Goal: Use online tool/utility: Utilize a website feature to perform a specific function

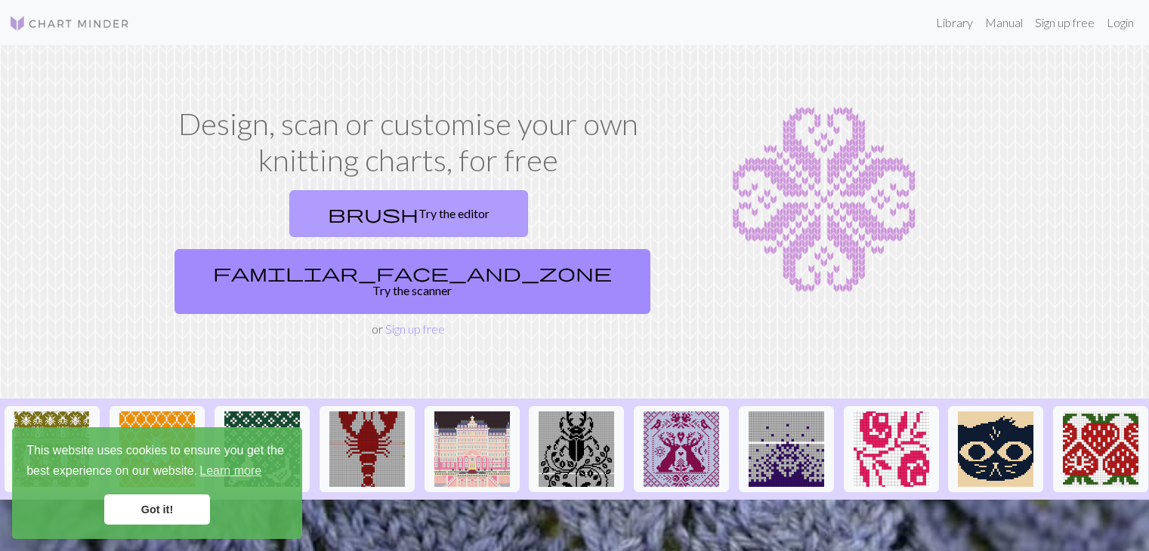
drag, startPoint x: 0, startPoint y: 0, endPoint x: 332, endPoint y: 221, distance: 398.6
click at [332, 221] on link "brush Try the editor" at bounding box center [408, 213] width 239 height 47
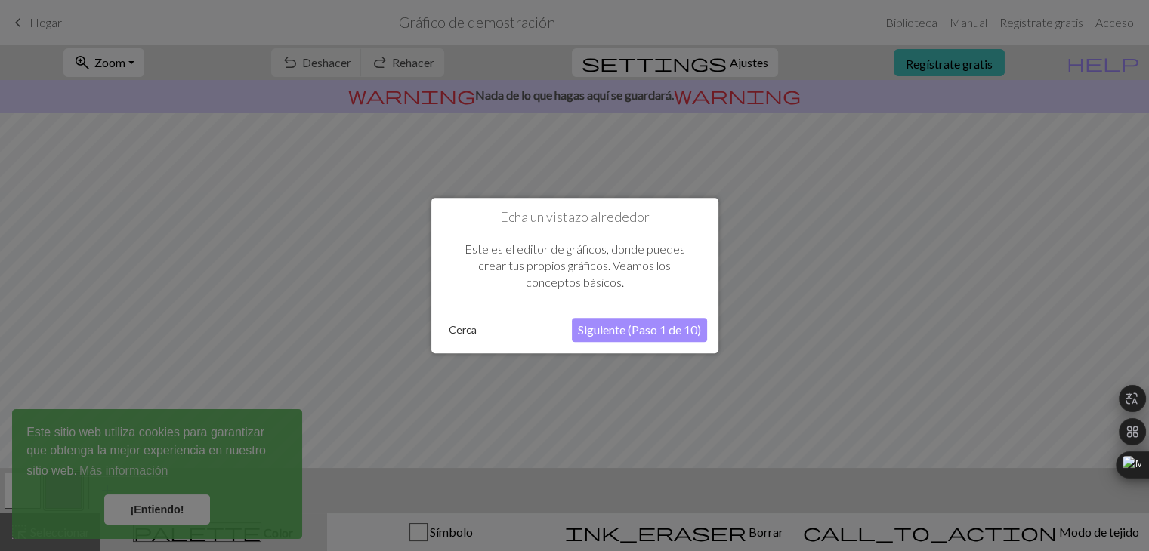
click at [650, 336] on font "Siguiente (Paso 1 de 10)" at bounding box center [639, 330] width 123 height 14
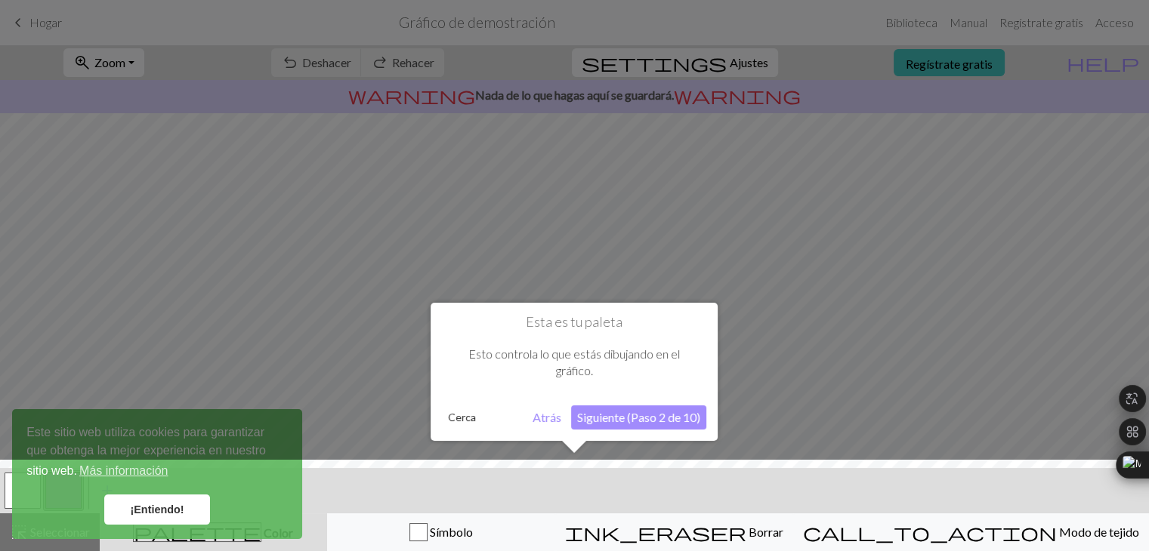
click at [680, 418] on font "Siguiente (Paso 2 de 10)" at bounding box center [638, 417] width 123 height 14
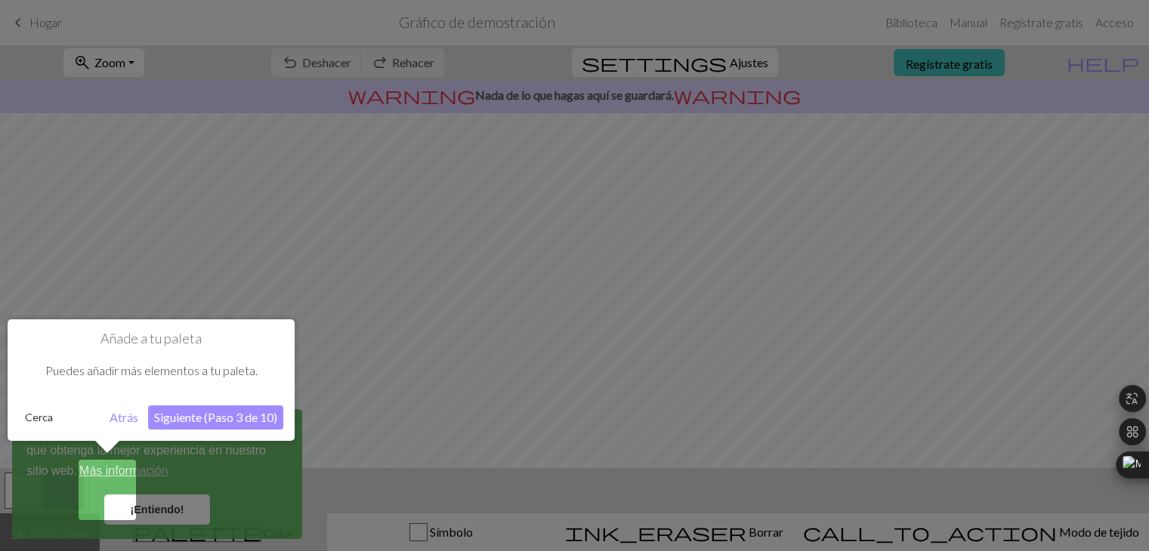
click at [226, 424] on font "Siguiente (Paso 3 de 10)" at bounding box center [215, 417] width 123 height 14
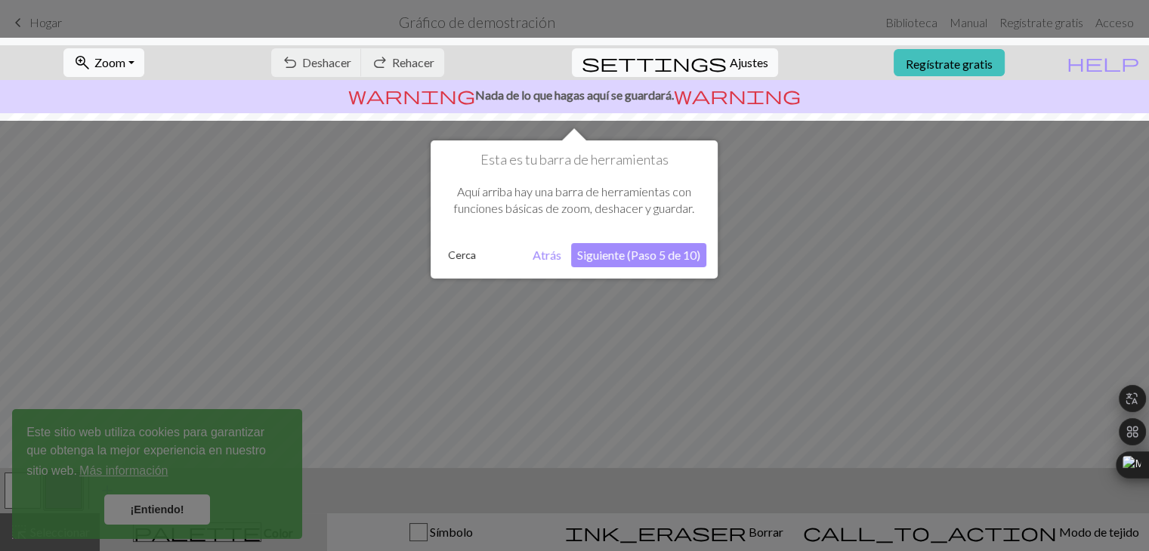
click at [180, 511] on div at bounding box center [574, 275] width 1149 height 551
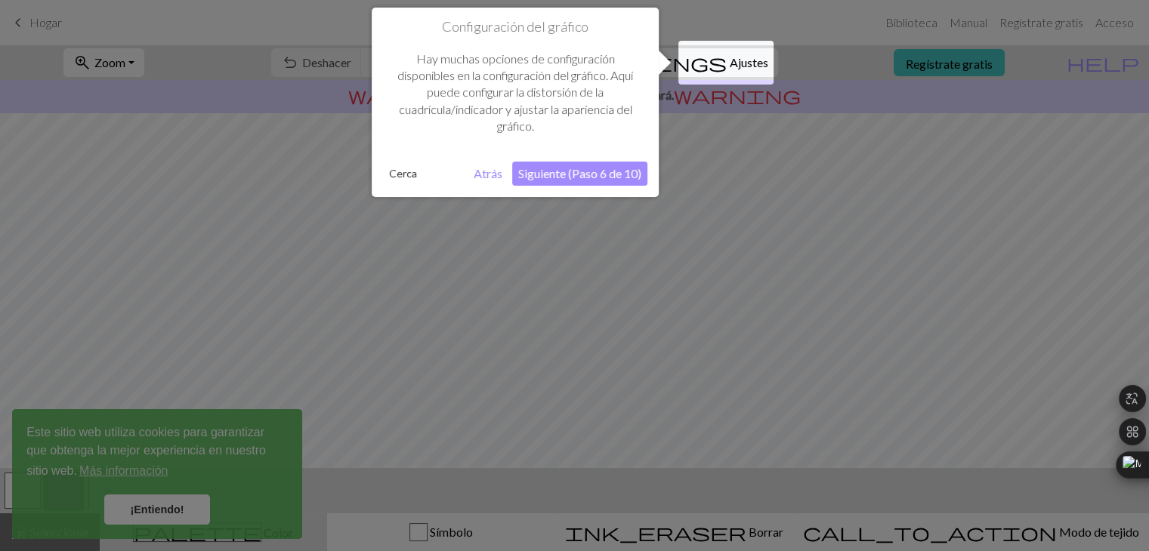
click at [180, 511] on div at bounding box center [574, 275] width 1149 height 551
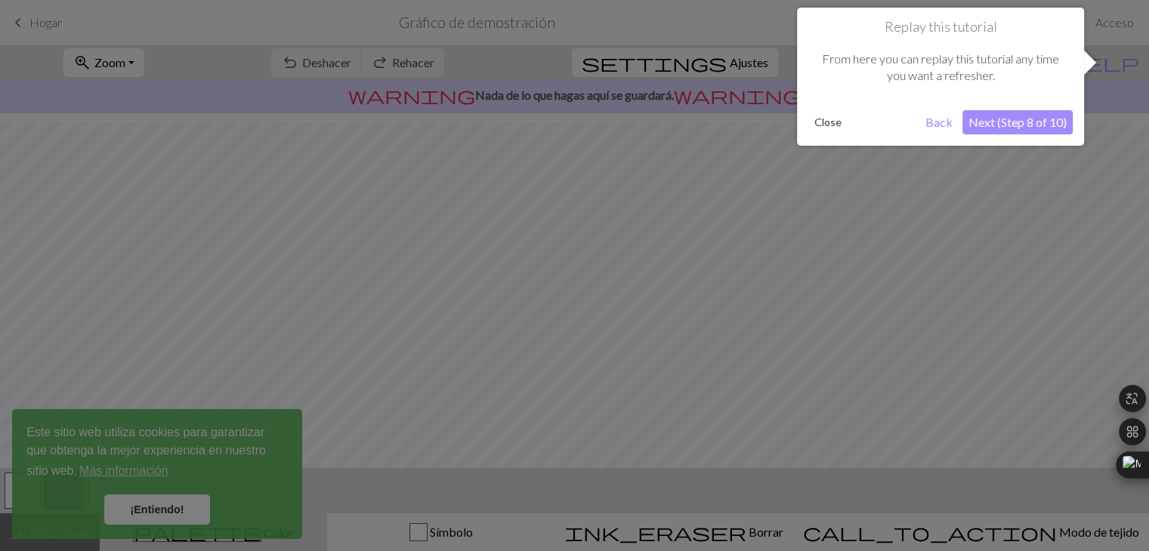
click at [180, 511] on div at bounding box center [574, 275] width 1149 height 551
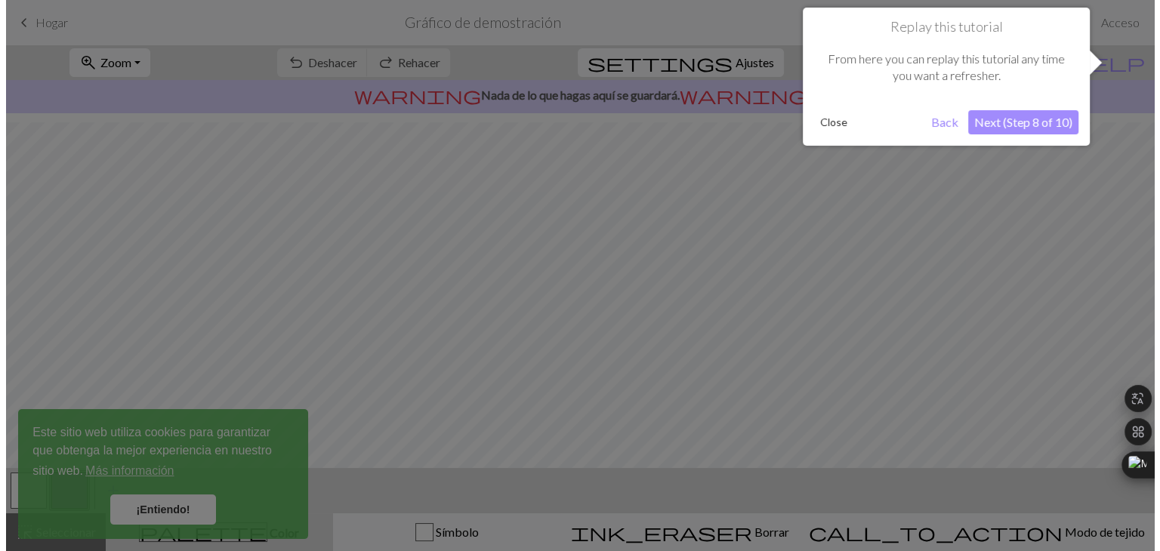
scroll to position [90, 0]
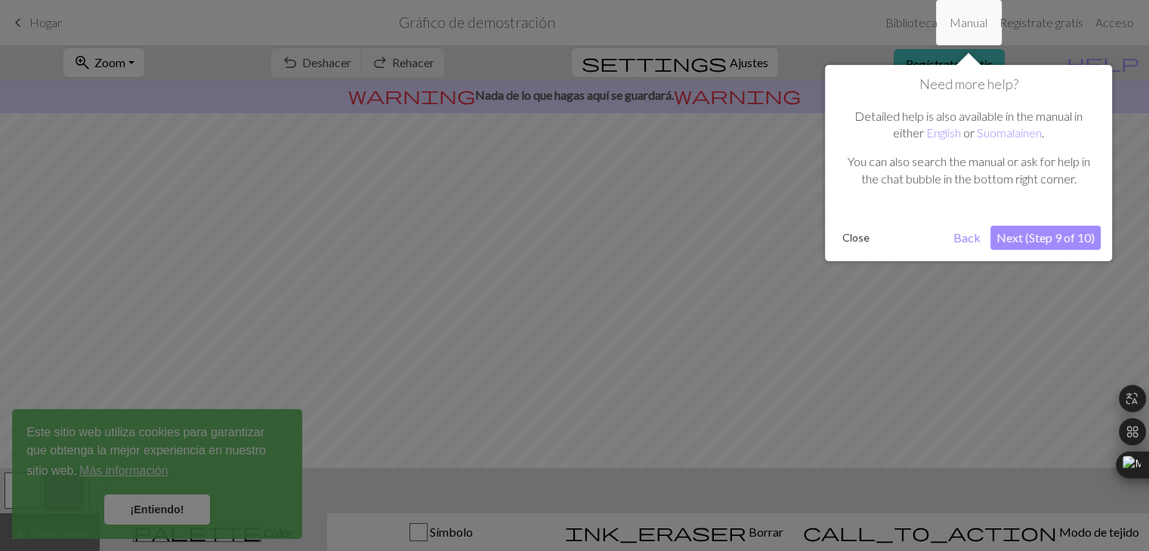
click at [180, 511] on div at bounding box center [574, 275] width 1149 height 551
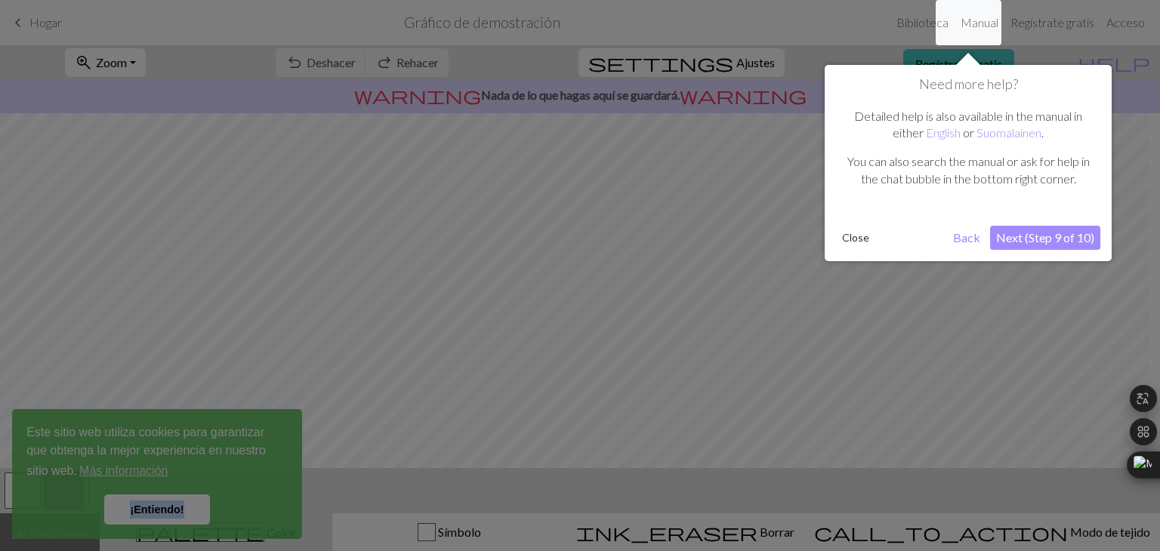
click at [180, 511] on font "¡Entiendo!" at bounding box center [157, 510] width 54 height 12
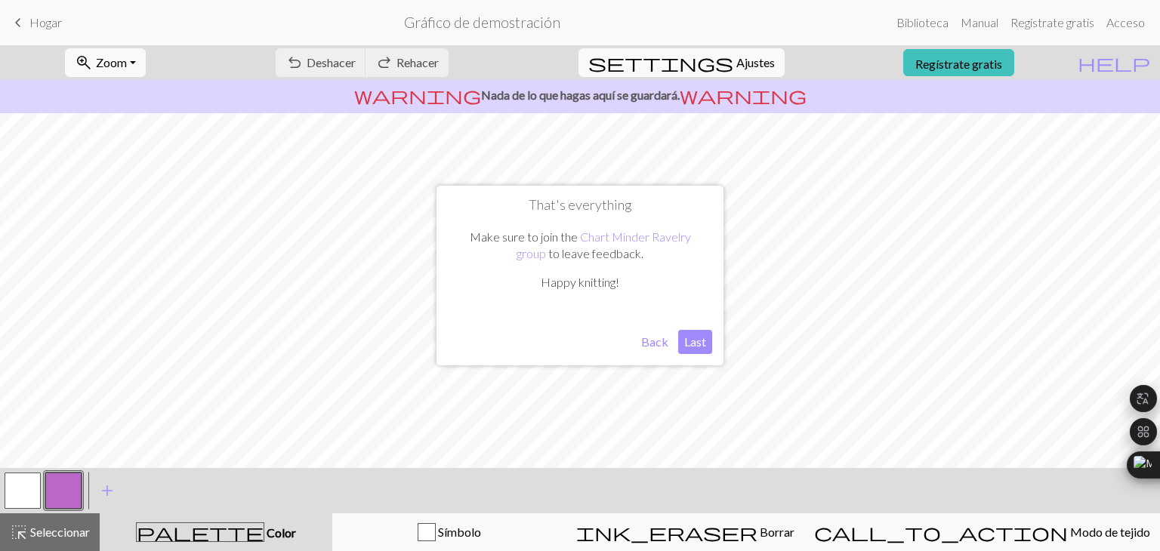
click at [180, 511] on font "¡Entiendo!" at bounding box center [157, 510] width 54 height 12
click at [639, 339] on font "Atrás" at bounding box center [639, 342] width 29 height 14
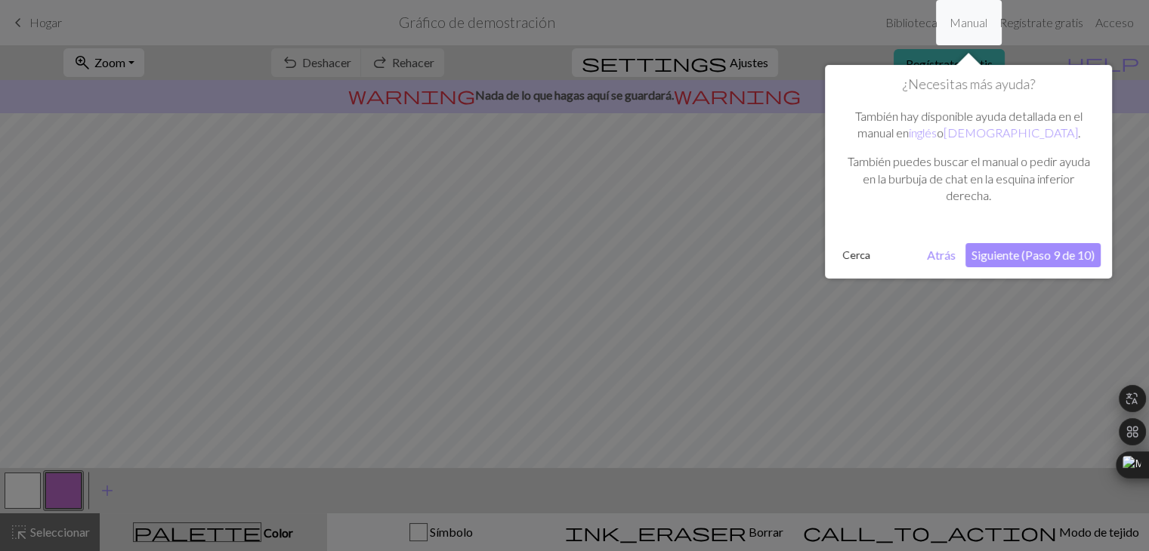
click at [949, 258] on font "Atrás" at bounding box center [941, 255] width 29 height 14
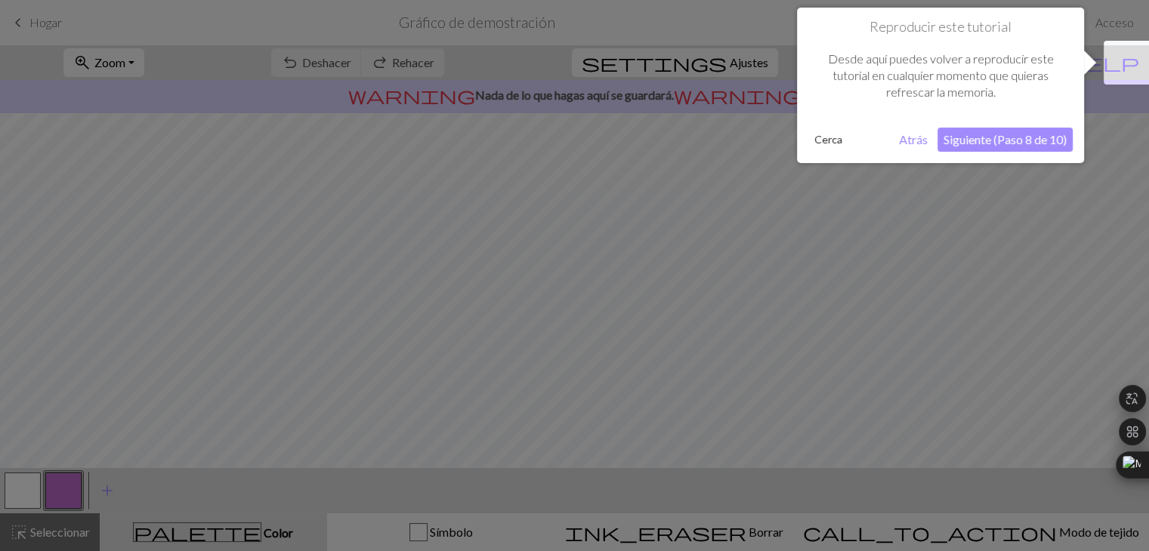
click at [986, 138] on font "Siguiente (Paso 8 de 10)" at bounding box center [1004, 139] width 123 height 14
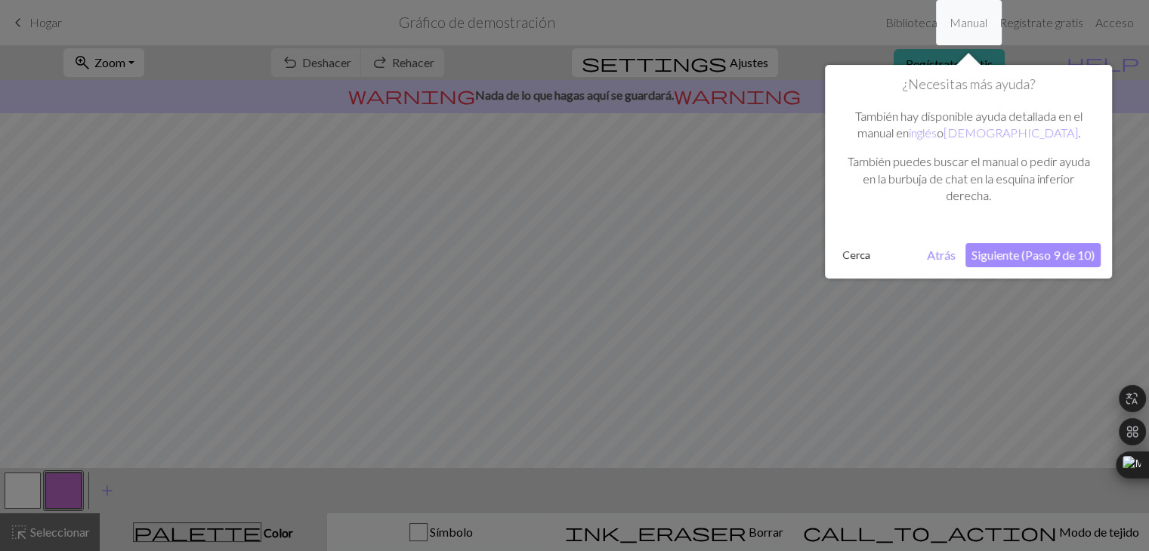
click at [1015, 271] on div "¿Necesitas más ayuda? También hay disponible ayuda detallada en el manual en in…" at bounding box center [968, 172] width 287 height 214
click at [1024, 252] on font "Siguiente (Paso 9 de 10)" at bounding box center [1032, 255] width 123 height 14
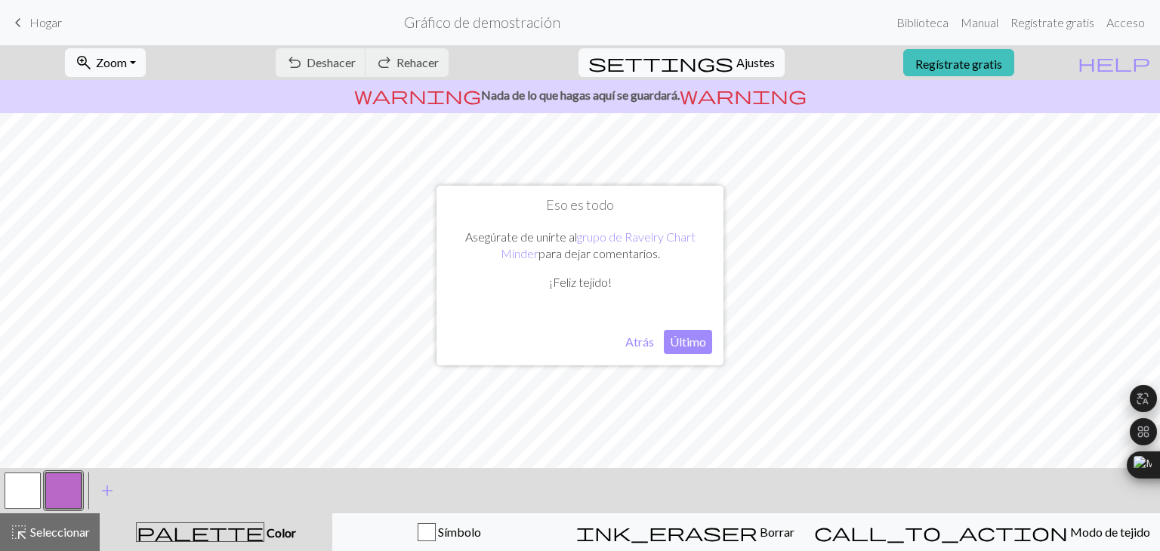
click at [693, 344] on font "Último" at bounding box center [688, 342] width 36 height 14
click at [366, 54] on button "undo Deshacer Deshacer" at bounding box center [321, 62] width 91 height 29
click at [399, 54] on div "undo Deshacer Deshacer redo Rehacer Rehacer" at bounding box center [362, 62] width 196 height 35
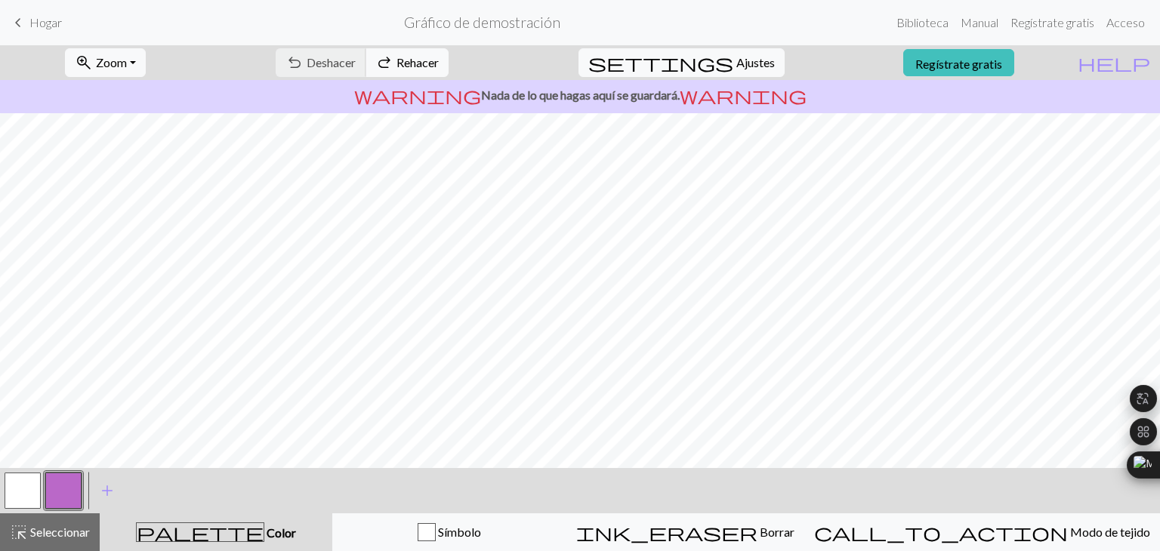
click at [399, 54] on div "undo Deshacer Deshacer redo Rehacer Rehacer" at bounding box center [362, 62] width 196 height 35
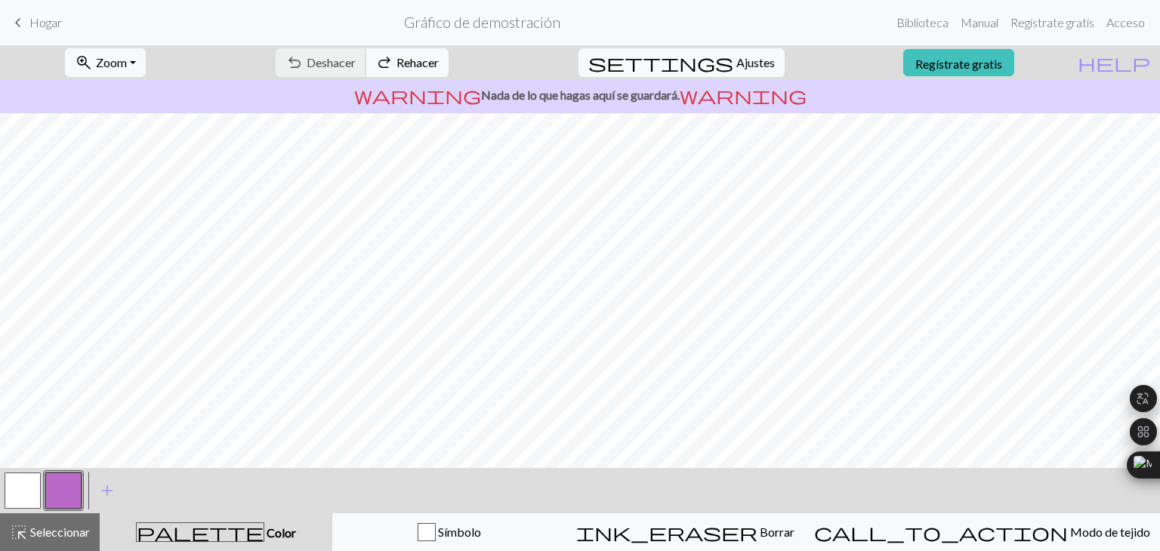
click at [399, 54] on div "undo Deshacer Deshacer redo Rehacer Rehacer" at bounding box center [362, 62] width 196 height 35
click at [755, 548] on button "ink_eraser Borrar Borrar" at bounding box center [685, 533] width 238 height 38
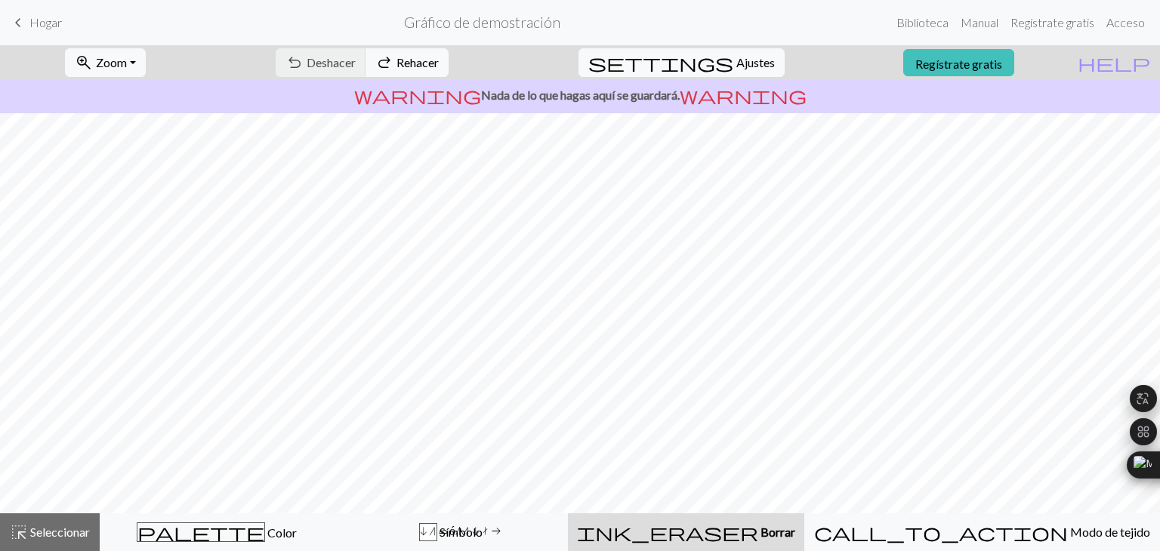
scroll to position [0, 0]
click at [366, 48] on button "undo Deshacer Deshacer" at bounding box center [321, 62] width 91 height 29
click at [377, 48] on div "undo Deshacer Deshacer redo Rehacer Rehacer" at bounding box center [362, 62] width 196 height 35
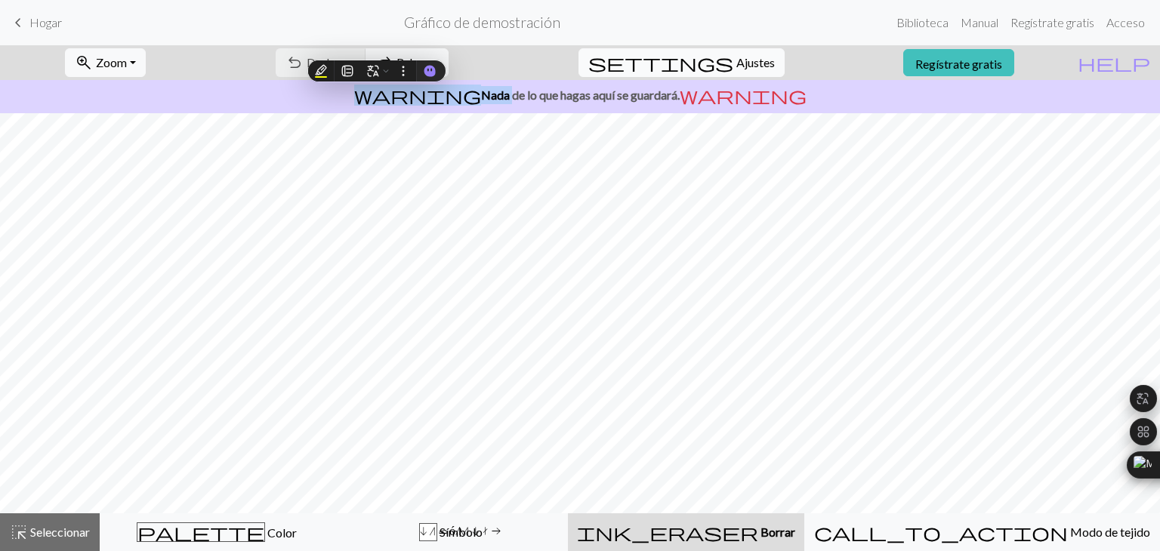
click at [718, 65] on span "settings" at bounding box center [660, 62] width 145 height 21
select select "aran"
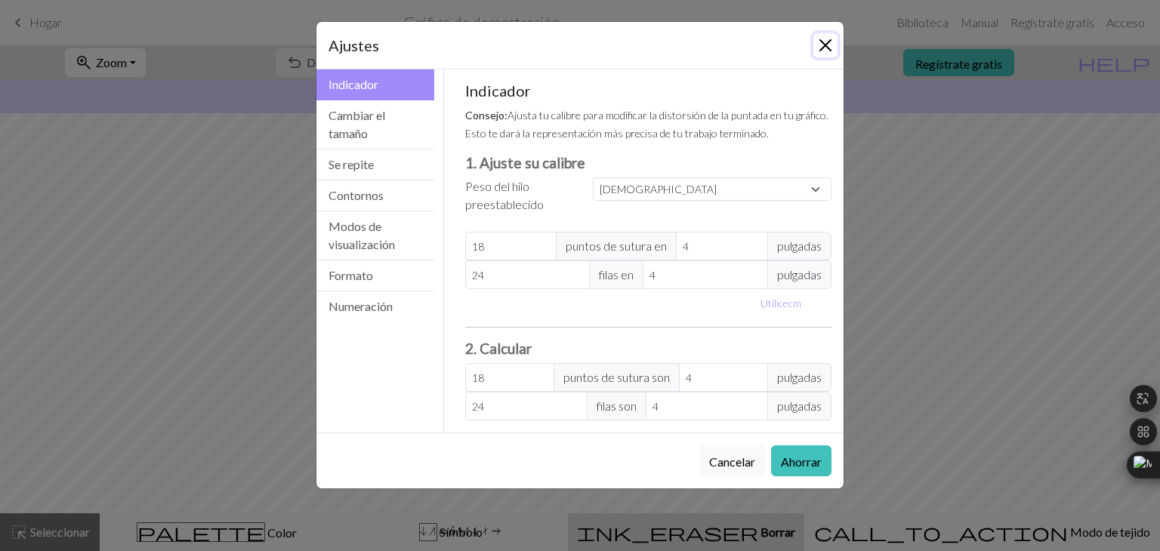
click at [821, 44] on button "Cerca" at bounding box center [825, 45] width 24 height 24
